Goal: Information Seeking & Learning: Learn about a topic

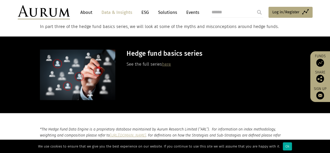
scroll to position [1618, 0]
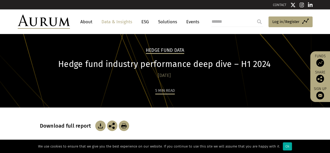
drag, startPoint x: 60, startPoint y: 65, endPoint x: 290, endPoint y: 65, distance: 229.6
click at [290, 65] on div "Hedge fund industry performance deep dive – H1 2024 22/07/2024" at bounding box center [165, 69] width 251 height 20
copy div "Hedge fund industry performance deep dive – H1 2024 22/07/2024"
drag, startPoint x: 0, startPoint y: 0, endPoint x: 101, endPoint y: 91, distance: 135.8
click at [101, 91] on div "1 min read" at bounding box center [165, 97] width 251 height 20
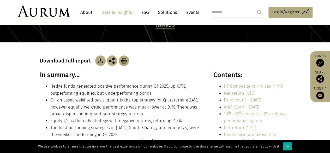
scroll to position [26, 0]
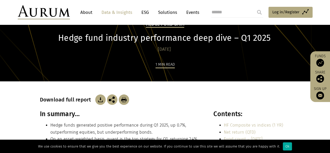
click at [102, 103] on img at bounding box center [100, 99] width 10 height 10
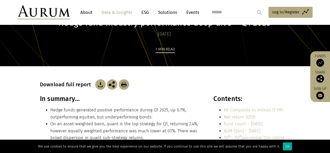
scroll to position [52, 0]
